Goal: Task Accomplishment & Management: Complete application form

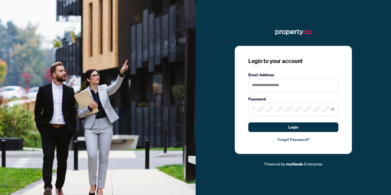
click at [308, 80] on input "text" at bounding box center [293, 84] width 90 height 13
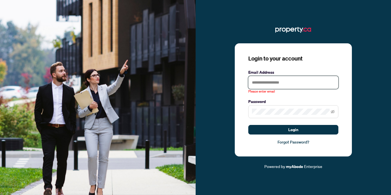
type input "**********"
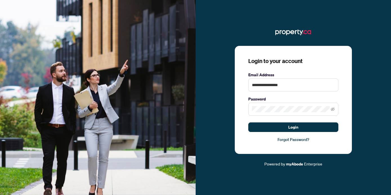
click at [312, 126] on button "Login" at bounding box center [293, 127] width 90 height 10
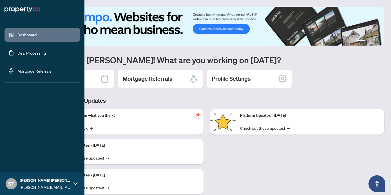
click at [17, 55] on link "Deal Processing" at bounding box center [31, 52] width 28 height 5
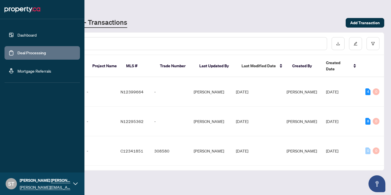
scroll to position [0, 195]
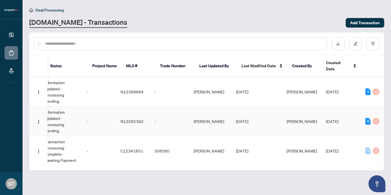
click at [365, 118] on div "8" at bounding box center [367, 121] width 5 height 7
click at [107, 116] on td "-" at bounding box center [99, 122] width 34 height 30
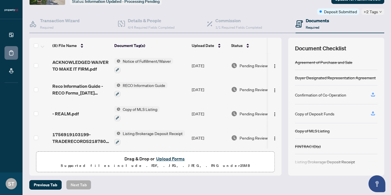
click at [75, 138] on span "1756919103199-TRADERECORDS21878059MILLSTREETOPEN202507.PDF" at bounding box center [80, 138] width 57 height 14
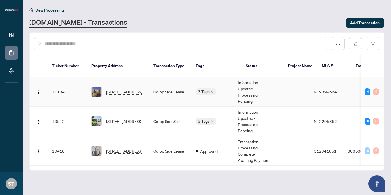
click at [364, 92] on td "4 0" at bounding box center [372, 92] width 23 height 30
click at [365, 88] on div "4" at bounding box center [367, 91] width 5 height 7
click at [366, 88] on div "4" at bounding box center [367, 91] width 5 height 7
click at [174, 88] on td "Co-op Side Lease" at bounding box center [170, 92] width 42 height 30
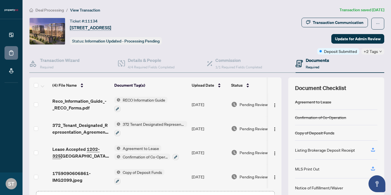
click at [374, 150] on icon "button" at bounding box center [373, 150] width 4 height 1
click at [373, 149] on icon "button" at bounding box center [372, 149] width 5 height 5
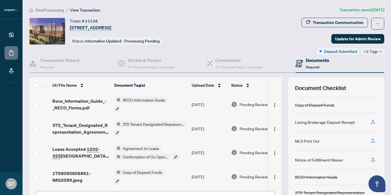
click at [375, 121] on icon "button" at bounding box center [372, 121] width 5 height 5
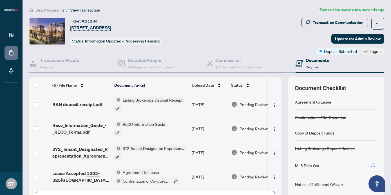
click at [365, 39] on span "Update for Admin Review" at bounding box center [358, 38] width 46 height 9
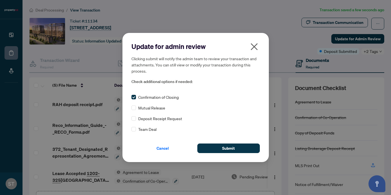
click at [207, 149] on button "Submit" at bounding box center [228, 148] width 62 height 10
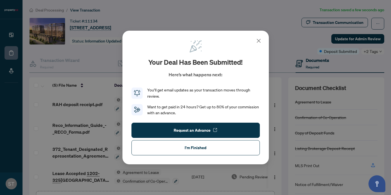
click at [184, 151] on button "I'm Finished" at bounding box center [195, 147] width 128 height 15
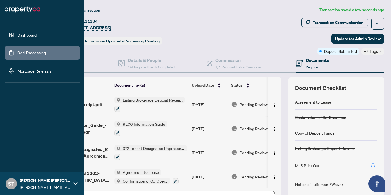
click at [17, 50] on link "Deal Processing" at bounding box center [31, 52] width 28 height 5
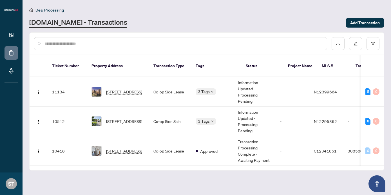
click at [127, 180] on main "Deal Processing [DOMAIN_NAME] - Transactions Add Transaction Ticket Number Prop…" at bounding box center [207, 97] width 368 height 195
